Goal: Find specific page/section: Find specific page/section

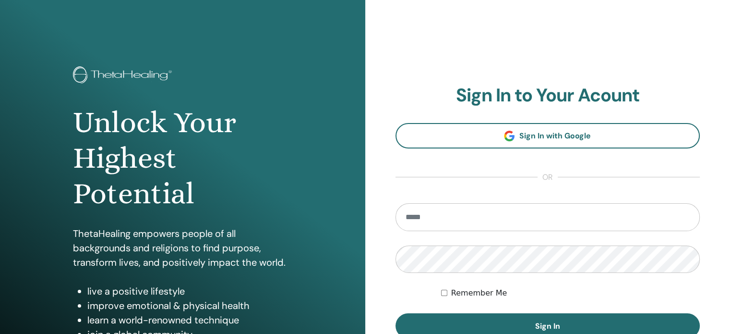
drag, startPoint x: 468, startPoint y: 203, endPoint x: 466, endPoint y: 208, distance: 5.2
click at [466, 208] on input "email" at bounding box center [548, 217] width 305 height 28
type input "**********"
click at [396, 313] on button "Sign In" at bounding box center [548, 325] width 305 height 25
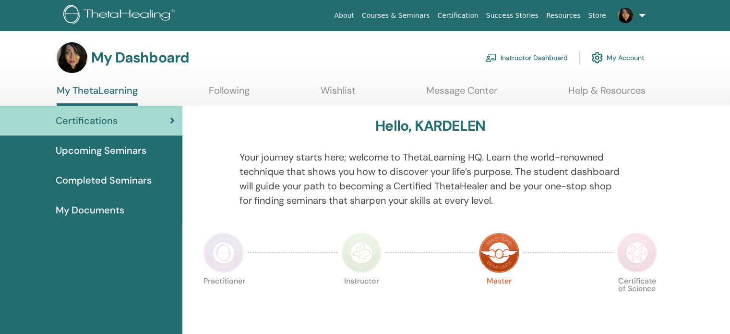
click at [529, 56] on link "Instructor Dashboard" at bounding box center [526, 57] width 83 height 21
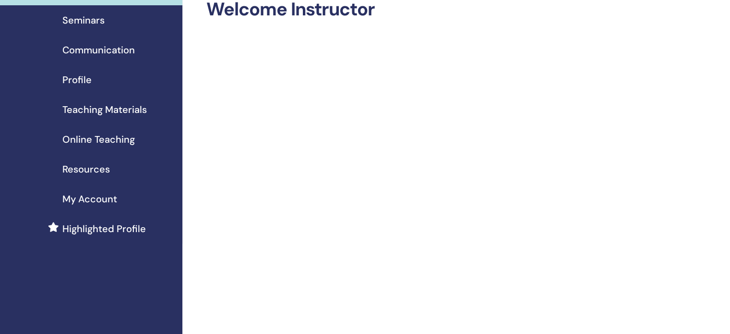
scroll to position [144, 0]
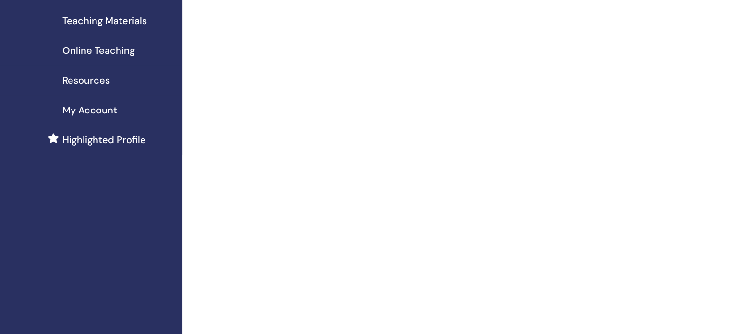
click at [67, 48] on span "Online Teaching" at bounding box center [98, 50] width 72 height 14
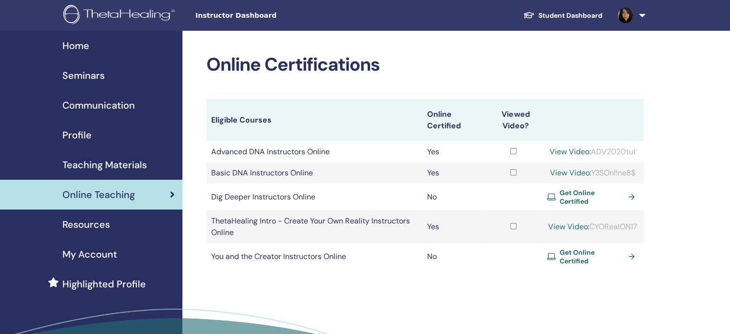
click at [79, 167] on span "Teaching Materials" at bounding box center [104, 164] width 84 height 14
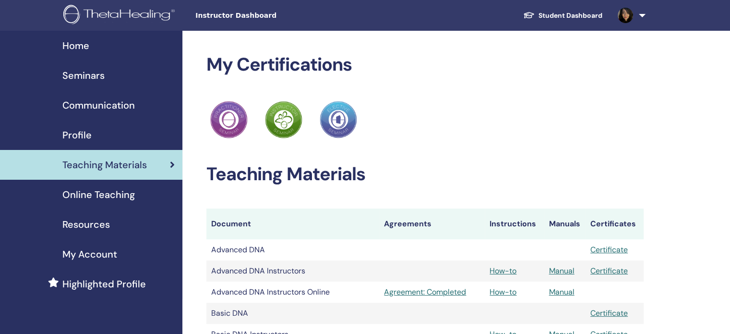
click at [91, 18] on img at bounding box center [120, 16] width 115 height 22
